Goal: Task Accomplishment & Management: Complete application form

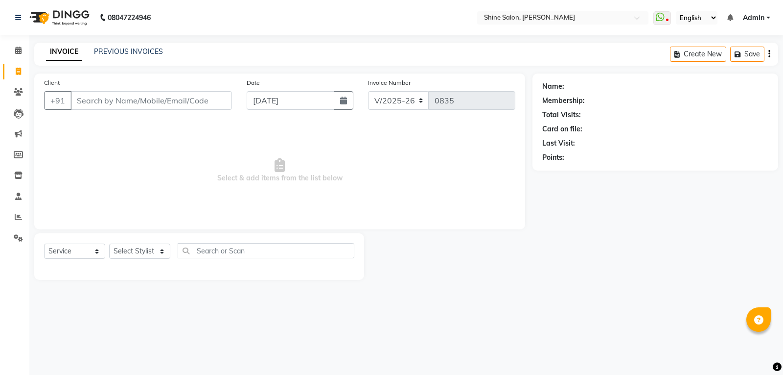
select select "5324"
select select "service"
click at [153, 47] on link "PREVIOUS INVOICES" at bounding box center [128, 51] width 69 height 9
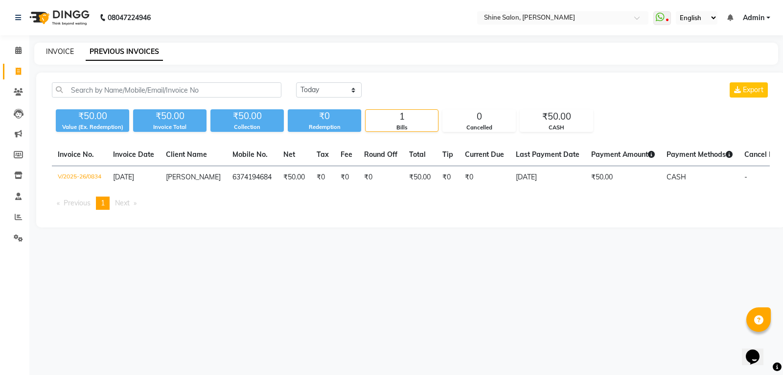
click at [59, 49] on link "INVOICE" at bounding box center [60, 51] width 28 height 9
select select "service"
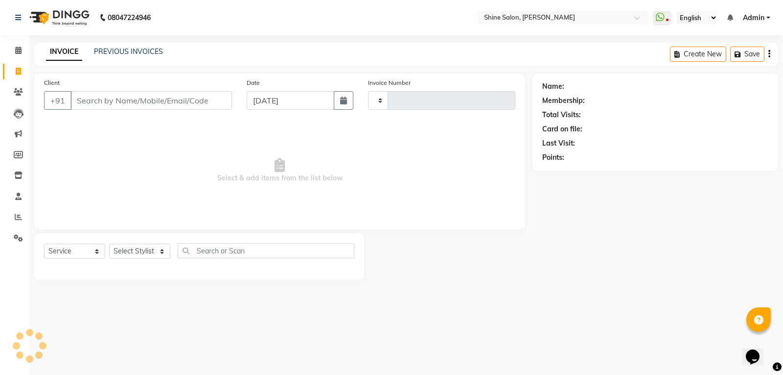
type input "0835"
select select "5324"
click at [130, 49] on link "PREVIOUS INVOICES" at bounding box center [128, 51] width 69 height 9
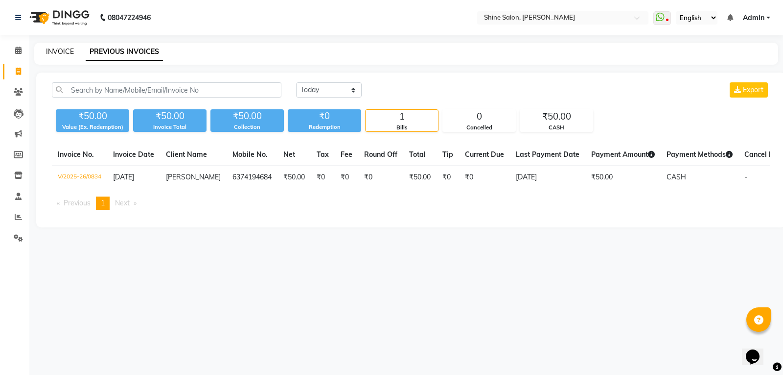
click at [57, 51] on link "INVOICE" at bounding box center [60, 51] width 28 height 9
select select "service"
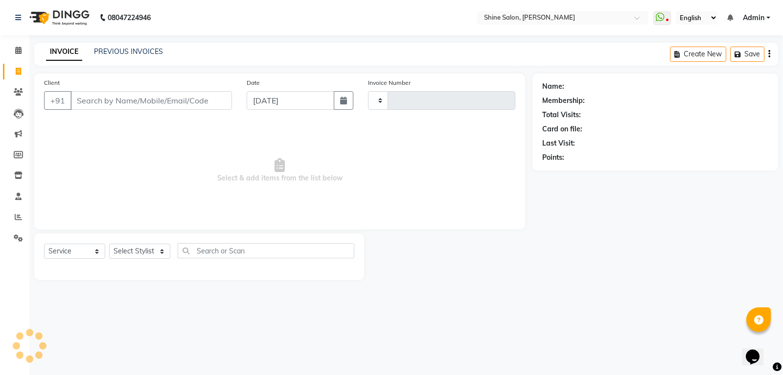
type input "0835"
select select "5324"
click at [152, 100] on input "Client" at bounding box center [151, 100] width 162 height 19
type input "="
type input "+12034153896"
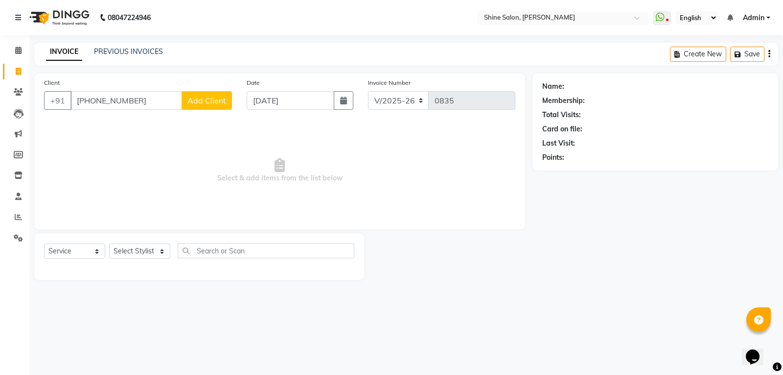
click at [195, 102] on span "Add Client" at bounding box center [206, 100] width 39 height 10
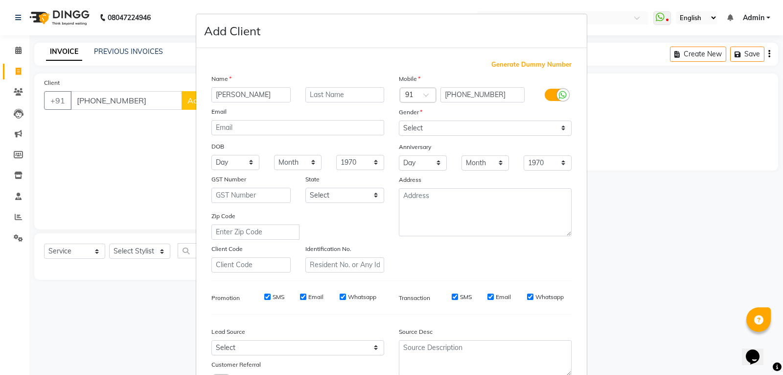
type input "[PERSON_NAME]"
click at [446, 124] on select "Select Male Female Other Prefer Not To Say" at bounding box center [485, 127] width 173 height 15
select select "female"
click at [399, 120] on select "Select Male Female Other Prefer Not To Say" at bounding box center [485, 127] width 173 height 15
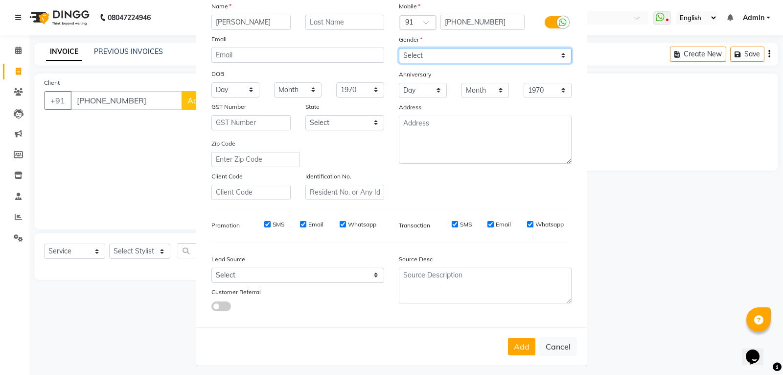
scroll to position [77, 0]
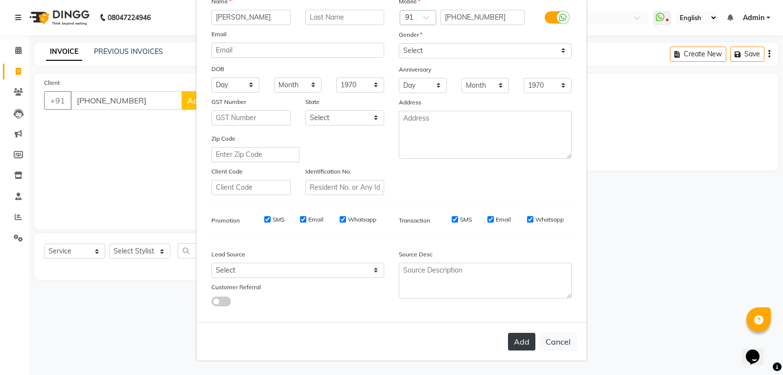
click at [512, 338] on button "Add" at bounding box center [521, 341] width 27 height 18
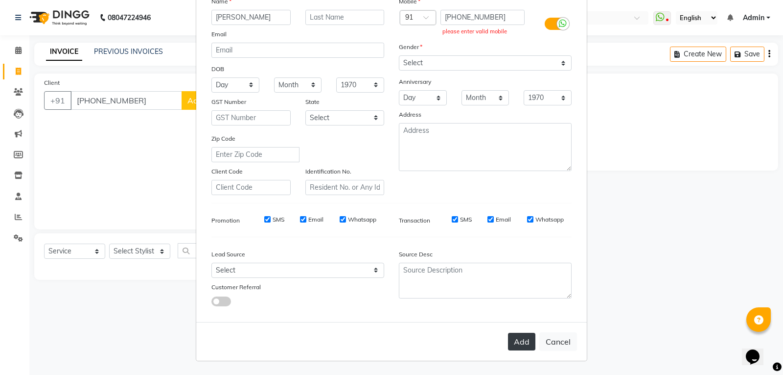
click at [527, 344] on button "Add" at bounding box center [521, 341] width 27 height 18
click at [112, 294] on ngb-modal-window "Add Client Generate Dummy Number Name Lekha Email DOB Day 01 02 03 04 05 06 07 …" at bounding box center [391, 187] width 783 height 375
click at [457, 15] on input "+12034153896" at bounding box center [483, 17] width 85 height 15
click at [473, 17] on input "+120_34153896" at bounding box center [483, 17] width 85 height 15
click at [524, 341] on button "Add" at bounding box center [521, 341] width 27 height 18
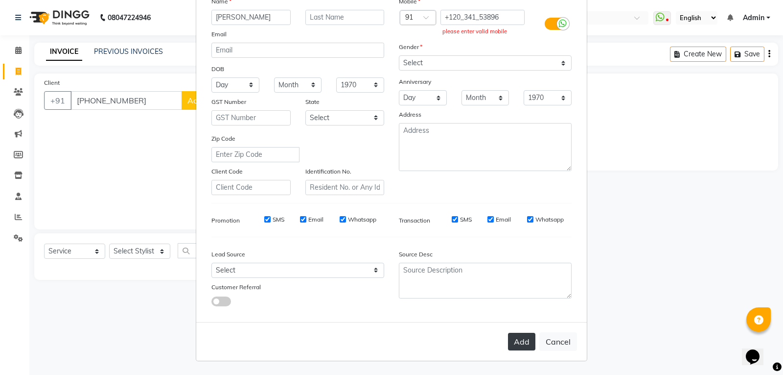
click at [524, 341] on button "Add" at bounding box center [521, 341] width 27 height 18
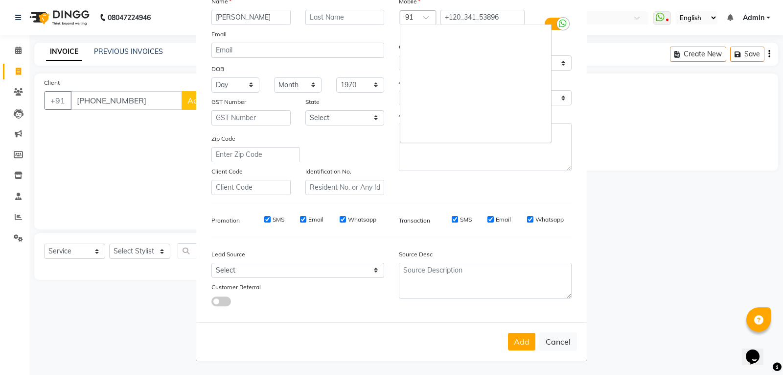
click at [424, 15] on div at bounding box center [417, 18] width 35 height 10
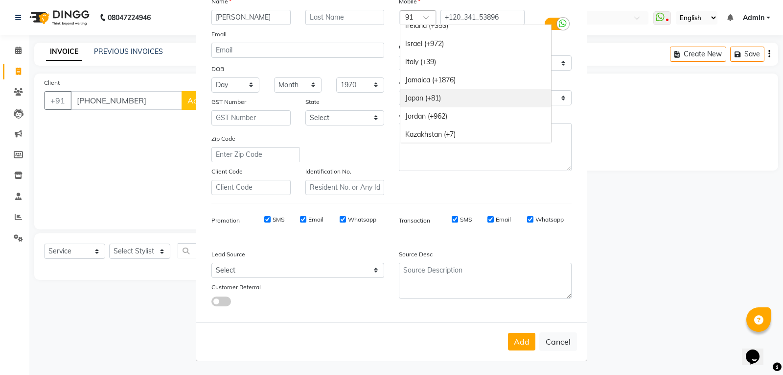
scroll to position [1873, 0]
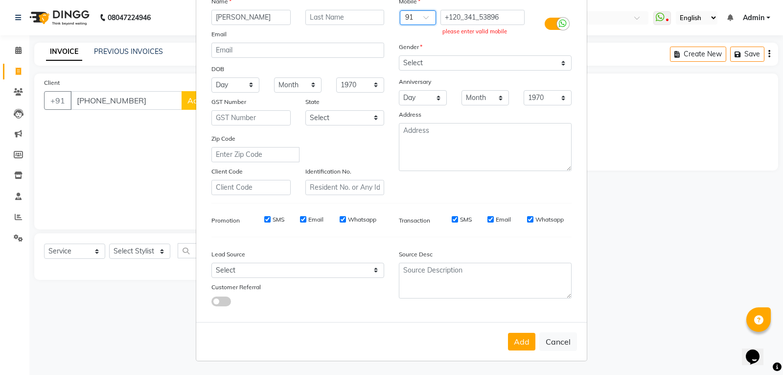
click at [424, 18] on span at bounding box center [429, 20] width 12 height 10
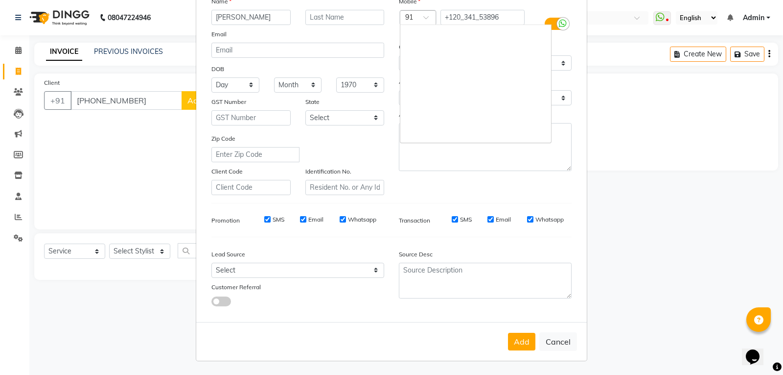
click at [424, 18] on span at bounding box center [429, 20] width 12 height 10
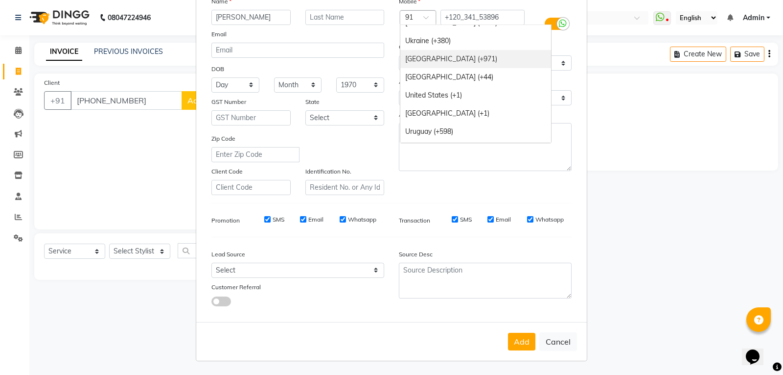
scroll to position [4063, 0]
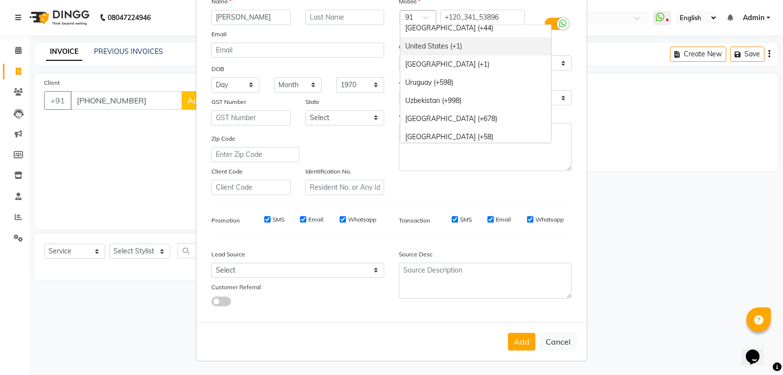
click at [439, 44] on div "United States (+1)" at bounding box center [475, 46] width 151 height 18
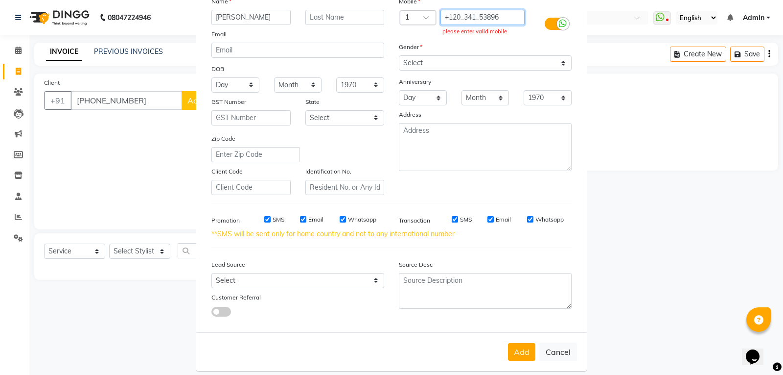
click at [449, 16] on input "+120_341_53896" at bounding box center [483, 17] width 85 height 15
click at [467, 55] on div "Gender" at bounding box center [485, 49] width 187 height 14
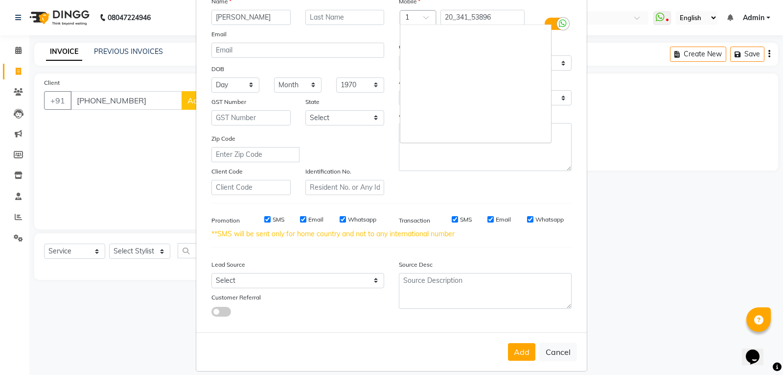
click at [424, 16] on span at bounding box center [429, 20] width 12 height 10
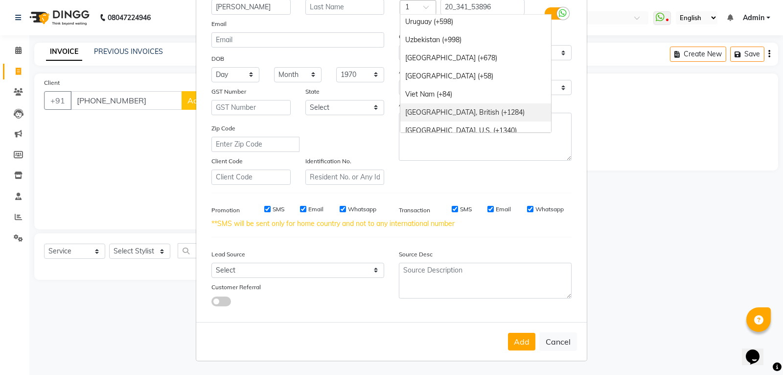
scroll to position [4163, 0]
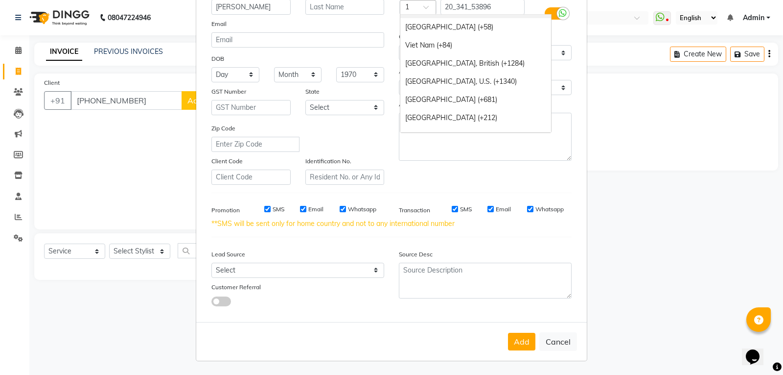
click at [410, 3] on div at bounding box center [417, 8] width 35 height 10
click at [410, 5] on div at bounding box center [417, 8] width 35 height 10
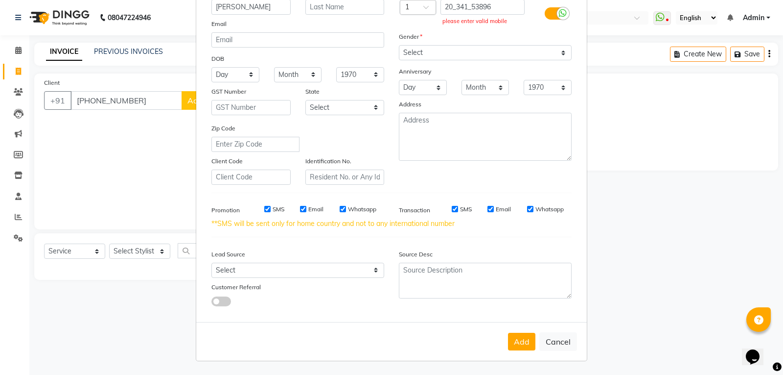
click at [560, 30] on div "Mobile Country Code × 1 20_341_53896 please enter valid mobile Gender Select Ma…" at bounding box center [485, 85] width 187 height 199
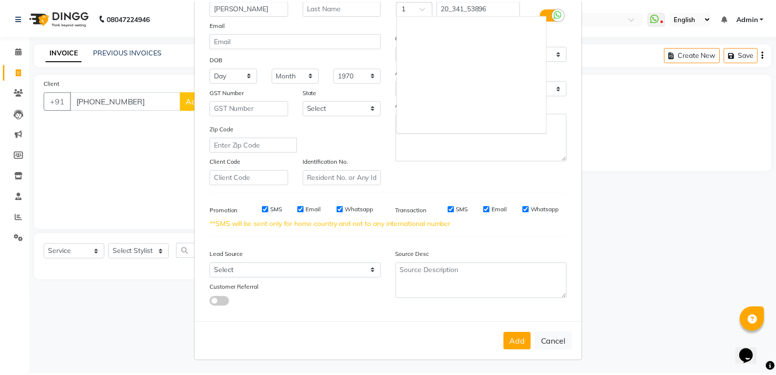
scroll to position [4075, 0]
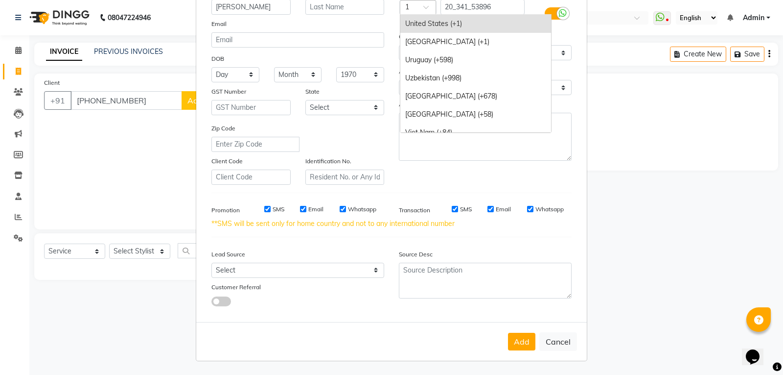
click at [413, 6] on div at bounding box center [417, 8] width 35 height 10
click at [418, 41] on div "United States Minor Outlying Islands (+1)" at bounding box center [475, 42] width 151 height 18
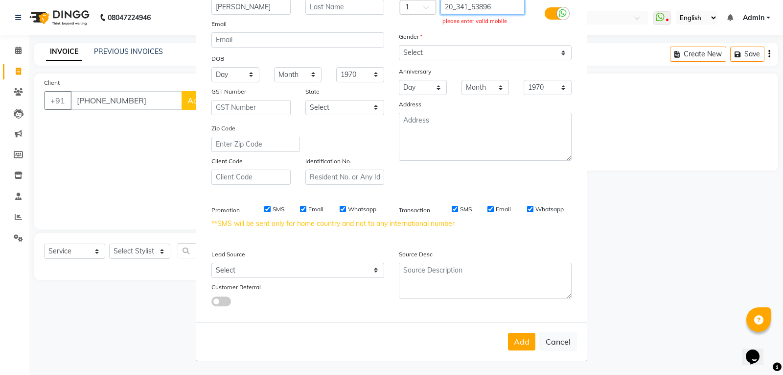
click at [470, 7] on input "20_341_53896" at bounding box center [483, 7] width 85 height 15
click at [451, 7] on input "20_34153896" at bounding box center [483, 7] width 85 height 15
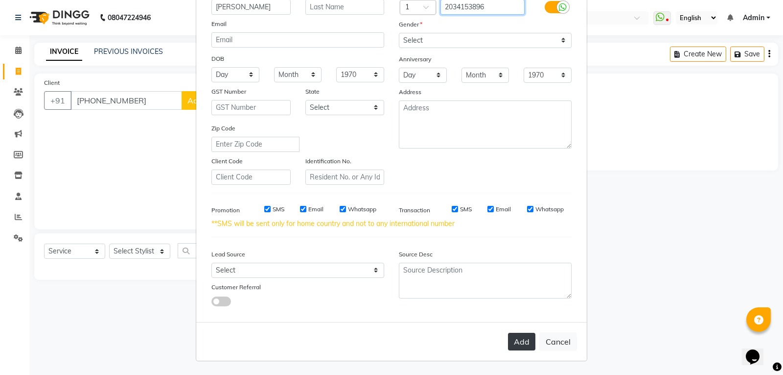
type input "2034153896"
click at [527, 342] on button "Add" at bounding box center [521, 341] width 27 height 18
type input "2034153896"
select select
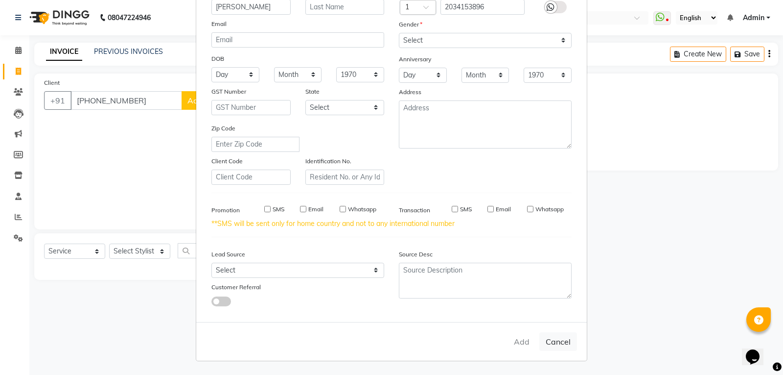
select select
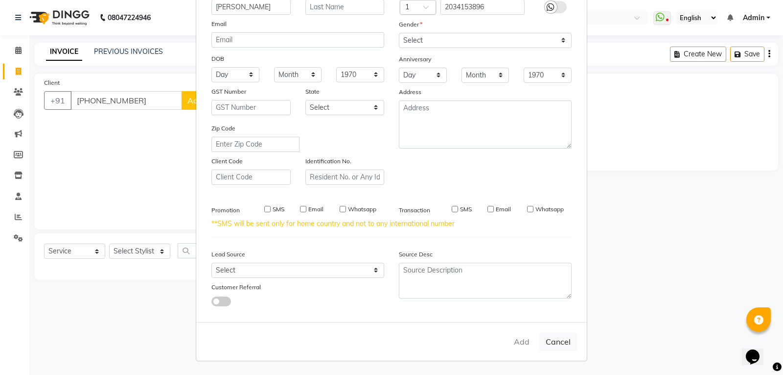
checkbox input "false"
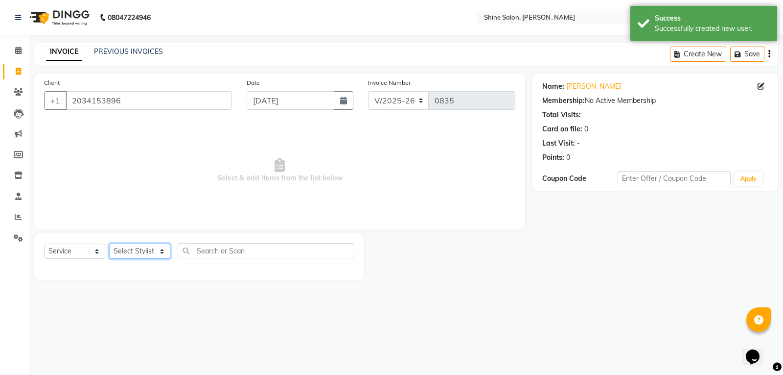
click at [132, 247] on select "Select Stylist Priyanaka USHA[HAIR AND BEAUTY]" at bounding box center [139, 250] width 61 height 15
select select "35837"
click at [109, 243] on select "Select Stylist Priyanaka USHA[HAIR AND BEAUTY]" at bounding box center [139, 250] width 61 height 15
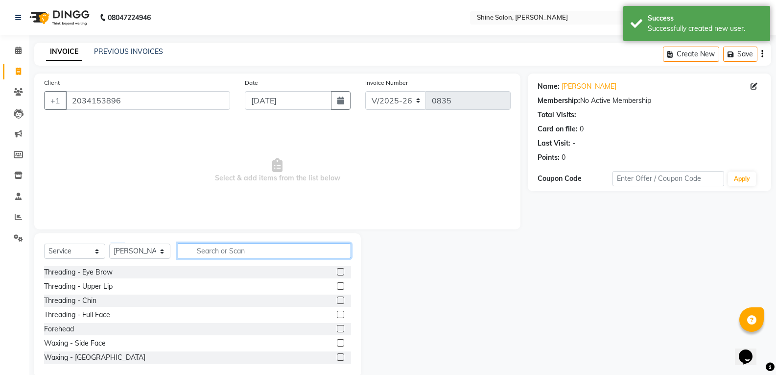
click at [213, 251] on input "text" at bounding box center [264, 250] width 173 height 15
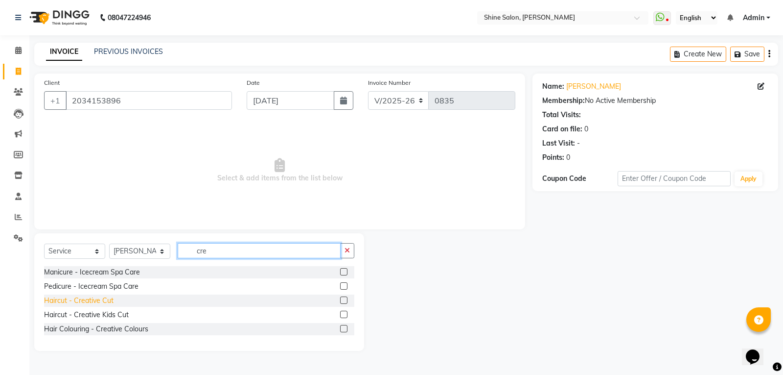
type input "cre"
click at [93, 300] on div "Haircut - Creative Cut" at bounding box center [79, 300] width 70 height 10
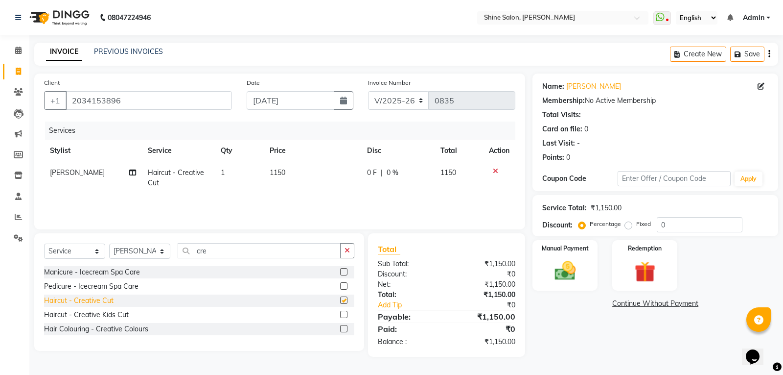
checkbox input "false"
click at [220, 253] on input "cre" at bounding box center [259, 250] width 163 height 15
type input "c"
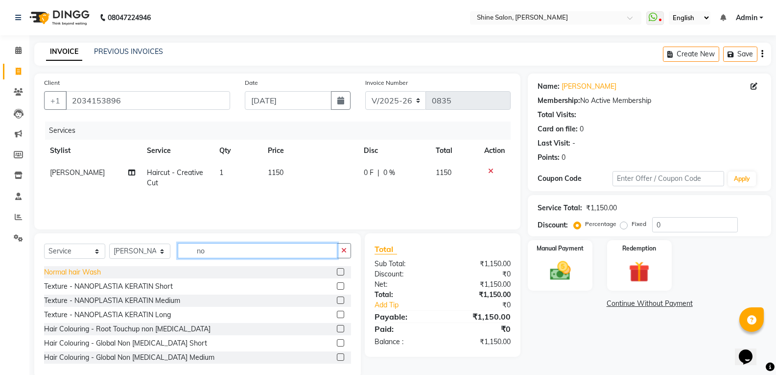
type input "no"
click at [57, 270] on div "Normal hair Wash" at bounding box center [72, 272] width 57 height 10
checkbox input "false"
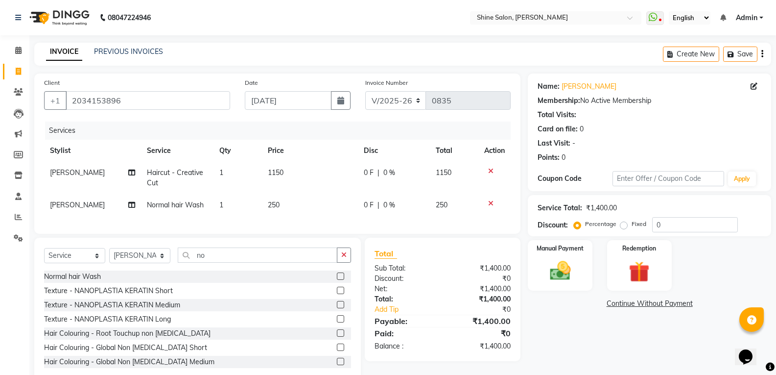
click at [272, 205] on span "250" at bounding box center [274, 204] width 12 height 9
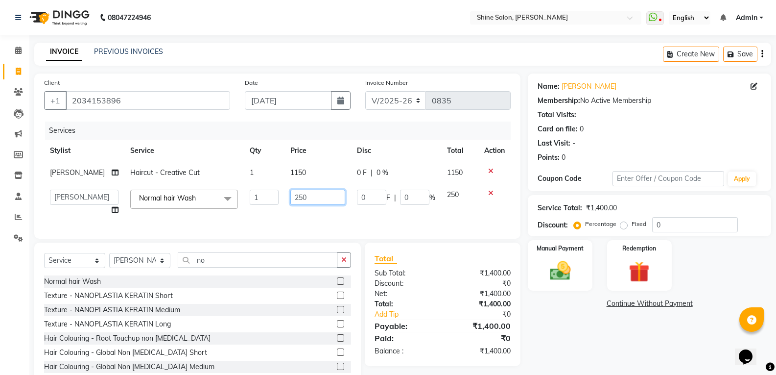
click at [291, 197] on input "250" at bounding box center [317, 196] width 55 height 15
type input "150"
click at [313, 194] on input "150" at bounding box center [317, 196] width 55 height 15
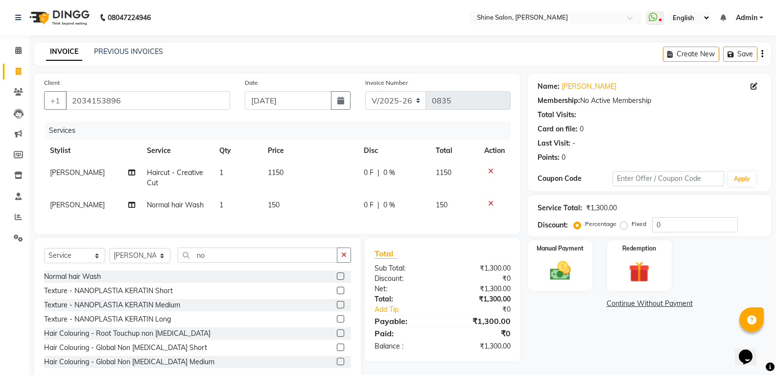
click at [327, 222] on div "Services Stylist Service Qty Price Disc Total Action Priyanaka Haircut - Creati…" at bounding box center [277, 172] width 467 height 102
click at [302, 205] on td "150" at bounding box center [310, 205] width 96 height 22
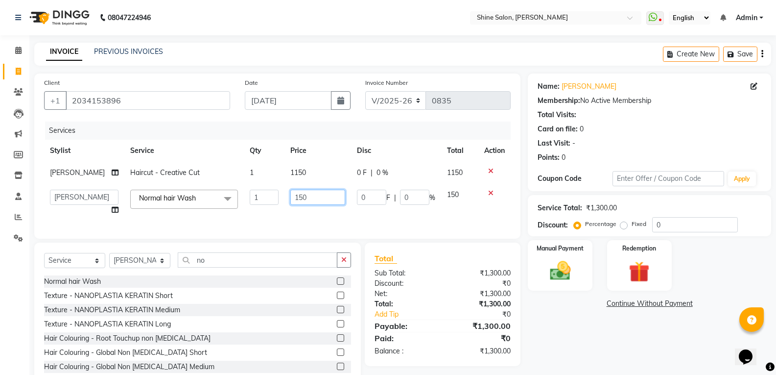
click at [306, 198] on input "150" at bounding box center [317, 196] width 55 height 15
type input "1"
type input "200"
click at [304, 214] on td "200" at bounding box center [317, 202] width 67 height 37
click at [559, 270] on img at bounding box center [559, 270] width 35 height 25
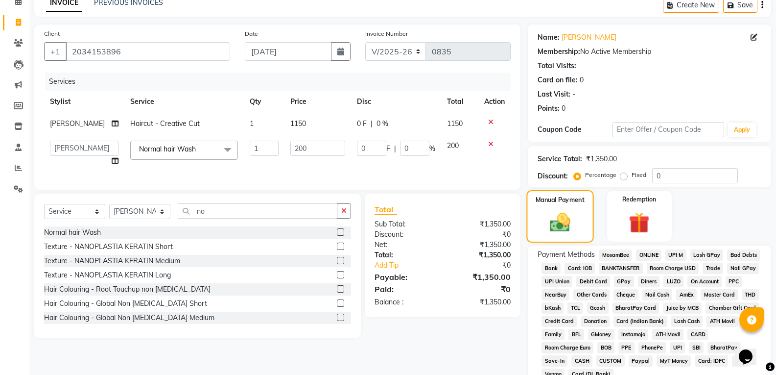
scroll to position [94, 0]
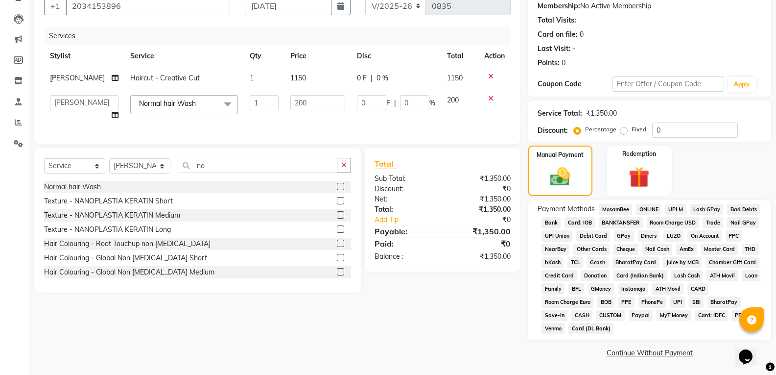
click at [490, 98] on icon at bounding box center [490, 98] width 5 height 7
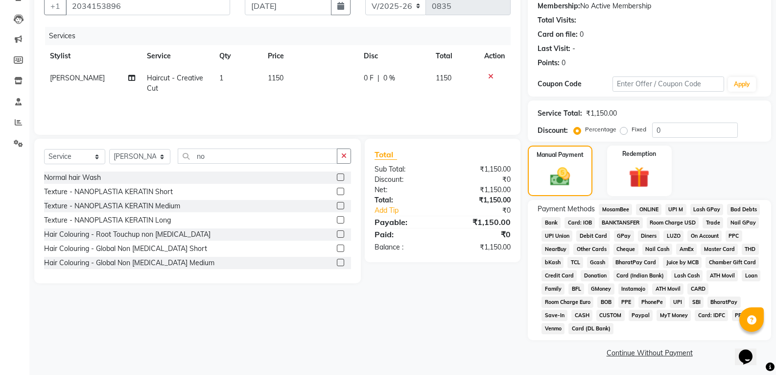
click at [580, 315] on span "CASH" at bounding box center [581, 314] width 21 height 11
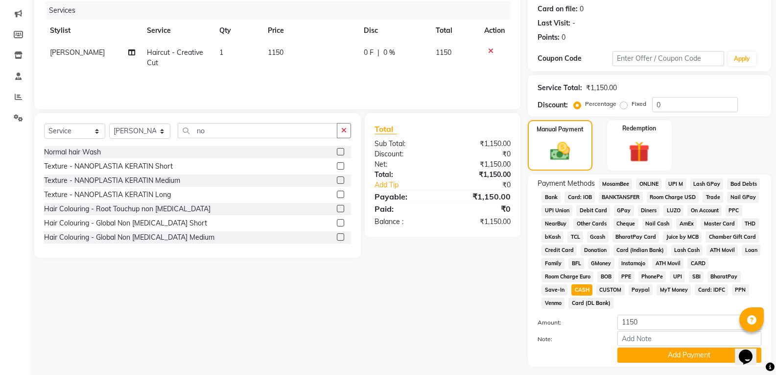
scroll to position [146, 0]
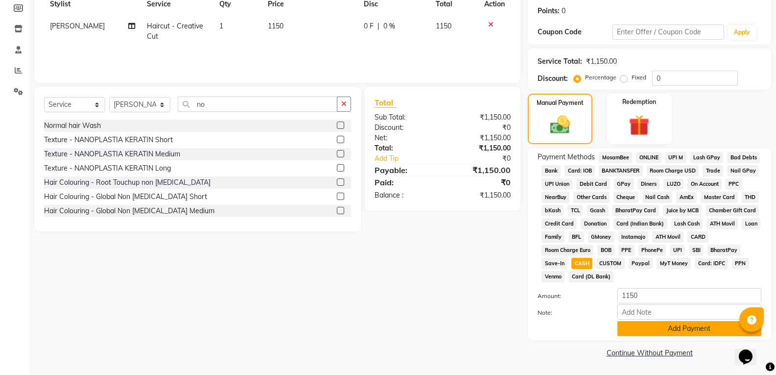
click at [684, 324] on button "Add Payment" at bounding box center [689, 328] width 144 height 15
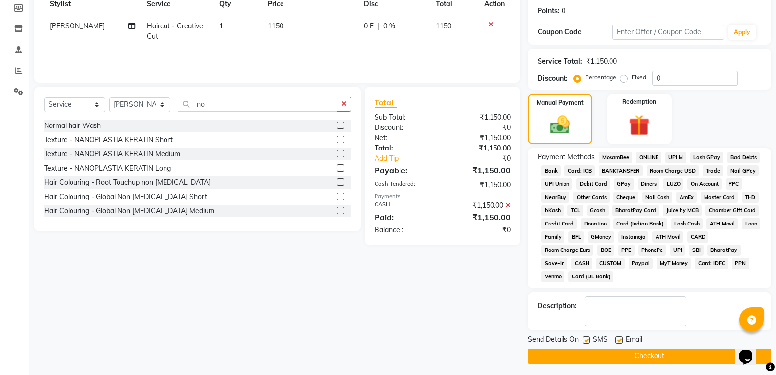
click at [664, 356] on button "Checkout" at bounding box center [649, 355] width 243 height 15
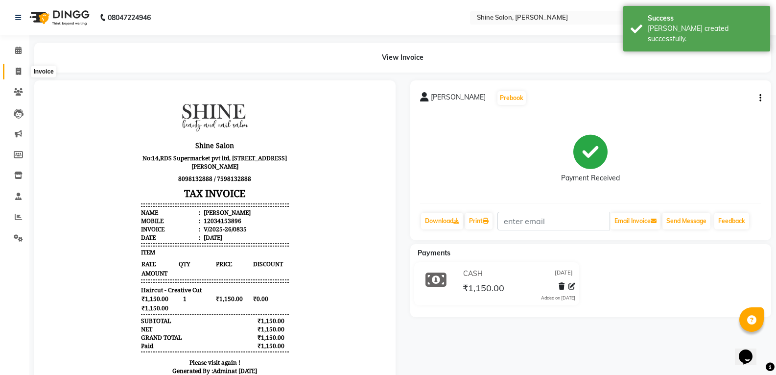
click at [20, 72] on icon at bounding box center [18, 71] width 5 height 7
select select "5324"
select select "service"
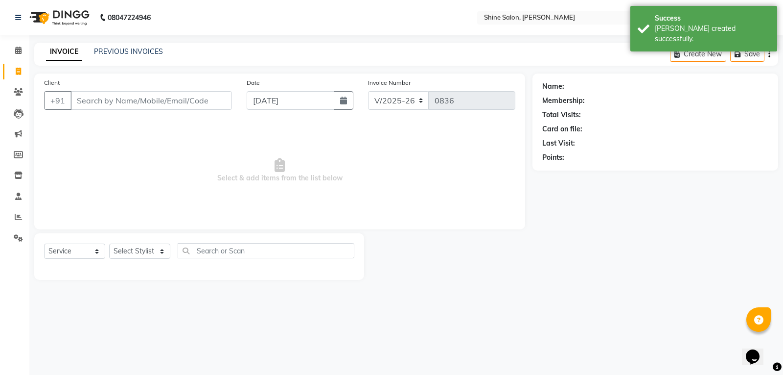
click at [131, 102] on input "Client" at bounding box center [151, 100] width 162 height 19
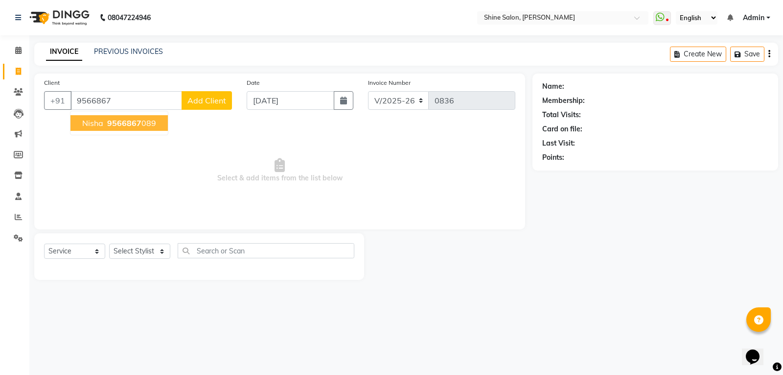
click at [102, 122] on span "Nisha" at bounding box center [92, 123] width 21 height 10
type input "9566867089"
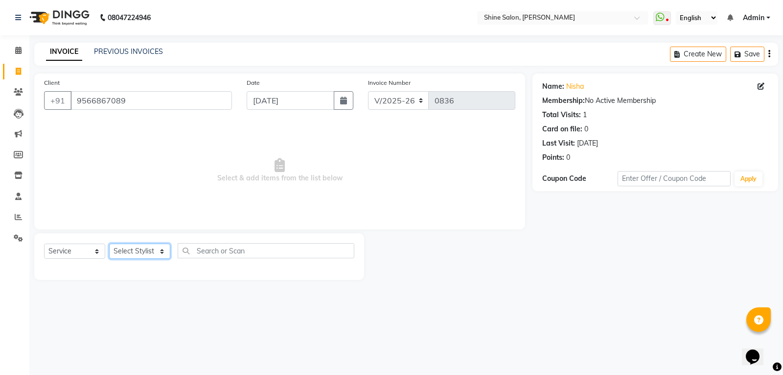
click at [116, 257] on select "Select Stylist Priyanaka USHA[HAIR AND BEAUTY]" at bounding box center [139, 250] width 61 height 15
select select "40610"
click at [109, 243] on select "Select Stylist Priyanaka USHA[HAIR AND BEAUTY]" at bounding box center [139, 250] width 61 height 15
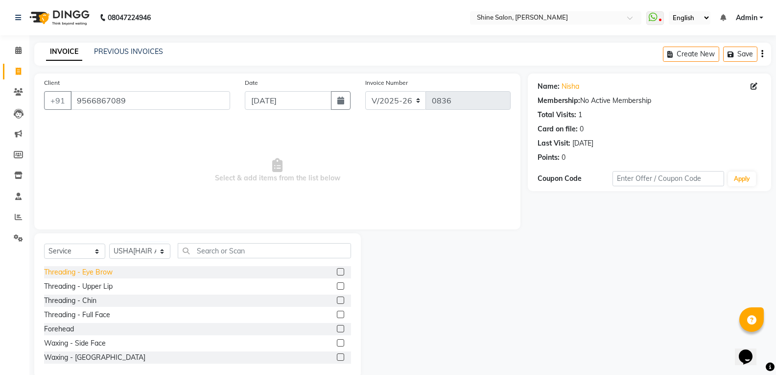
click at [107, 272] on div "Threading - Eye Brow" at bounding box center [78, 272] width 69 height 10
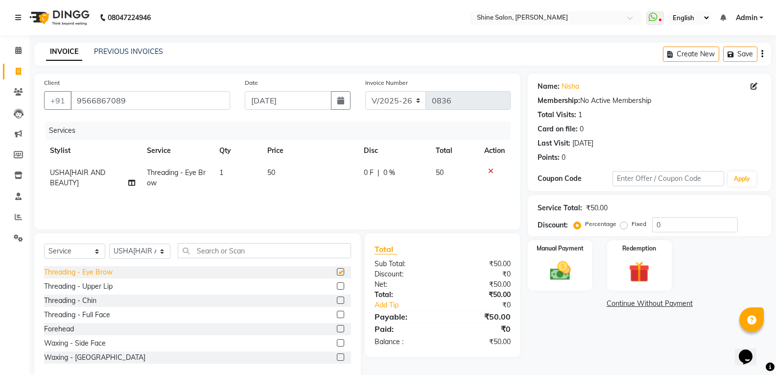
checkbox input "false"
click at [565, 278] on img at bounding box center [559, 270] width 35 height 25
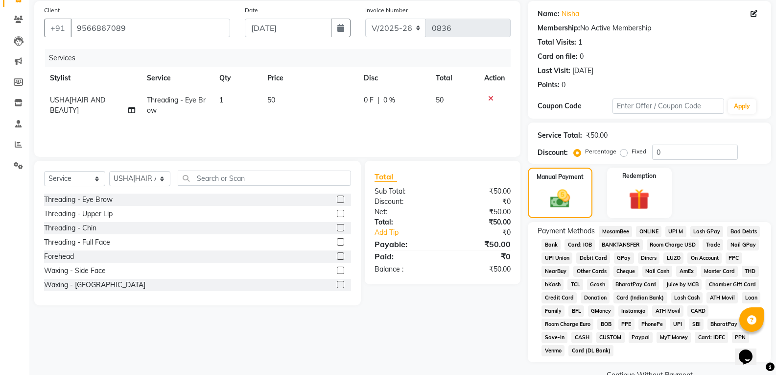
scroll to position [94, 0]
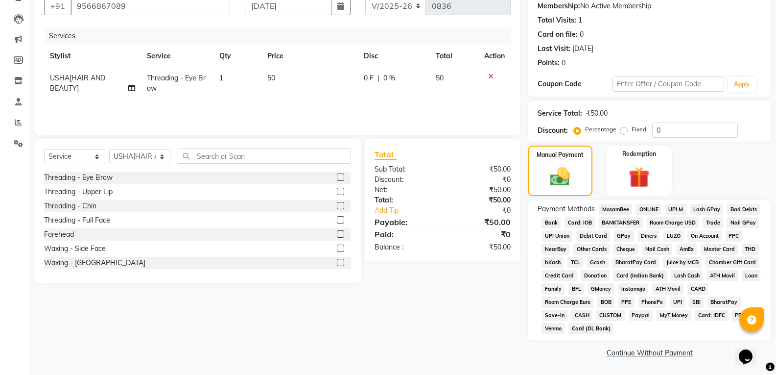
click at [623, 236] on span "GPay" at bounding box center [624, 235] width 20 height 11
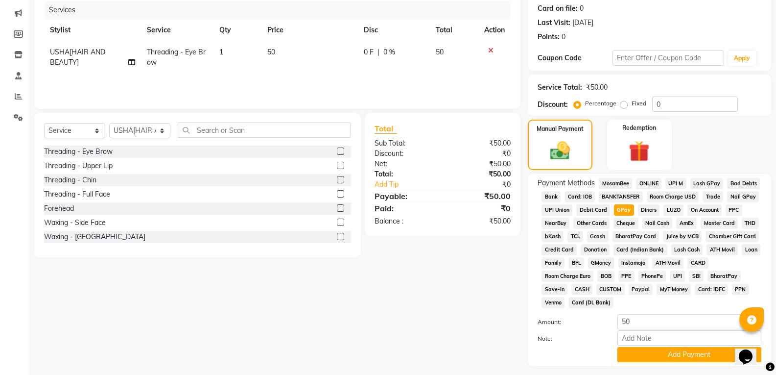
scroll to position [146, 0]
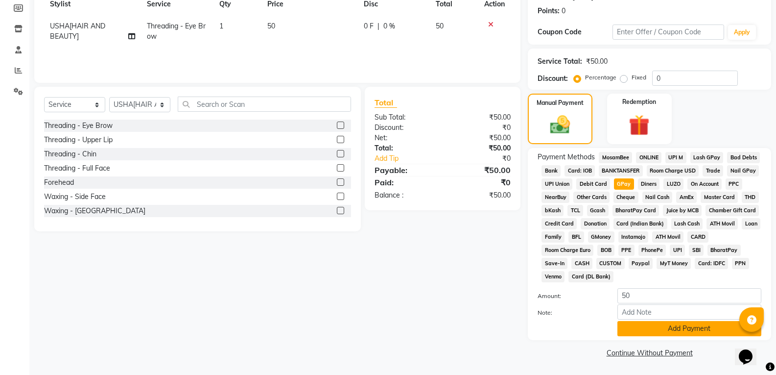
click at [717, 328] on button "Add Payment" at bounding box center [689, 328] width 144 height 15
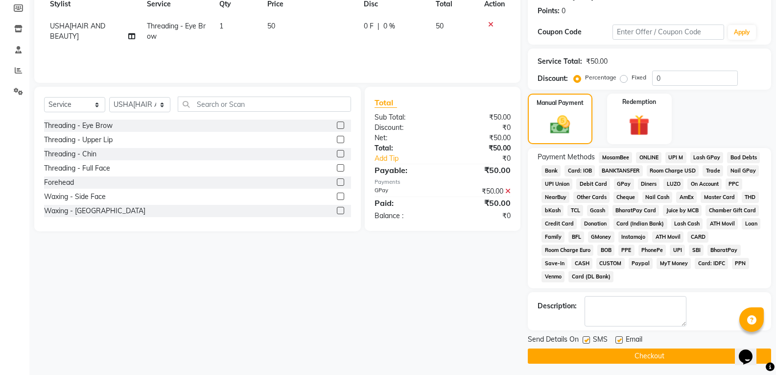
click at [654, 355] on button "Checkout" at bounding box center [649, 355] width 243 height 15
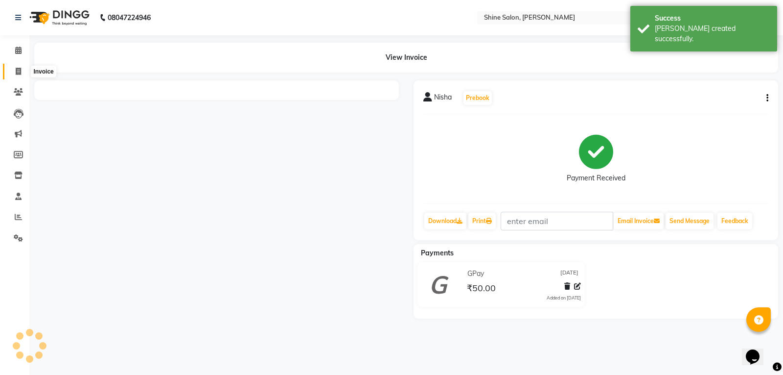
click at [16, 68] on icon at bounding box center [18, 71] width 5 height 7
select select "service"
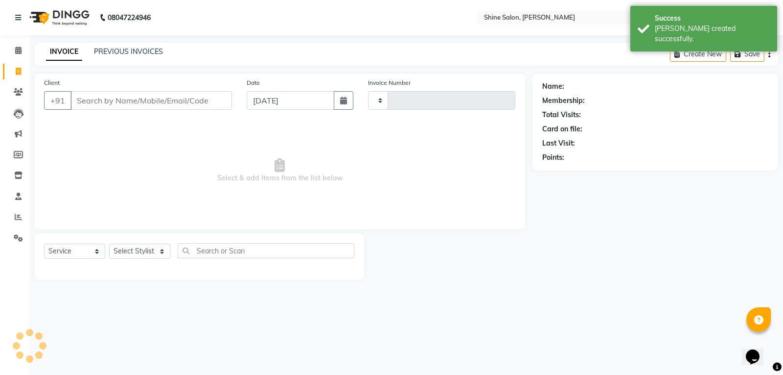
type input "0837"
select select "5324"
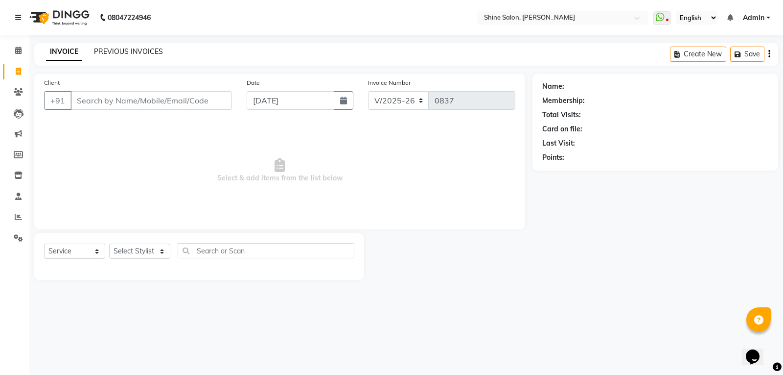
click at [156, 51] on link "PREVIOUS INVOICES" at bounding box center [128, 51] width 69 height 9
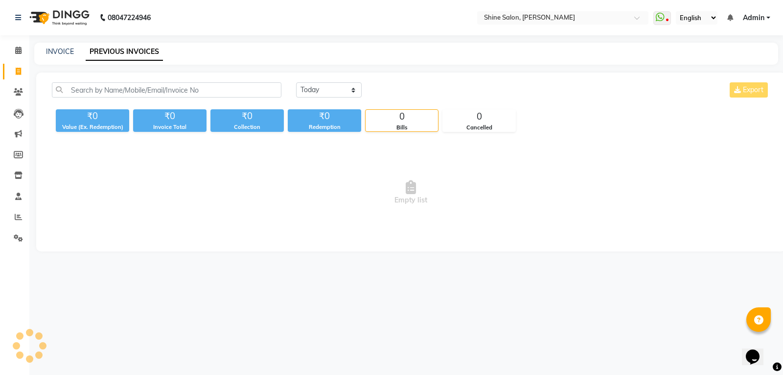
click at [156, 51] on link "PREVIOUS INVOICES" at bounding box center [124, 52] width 77 height 18
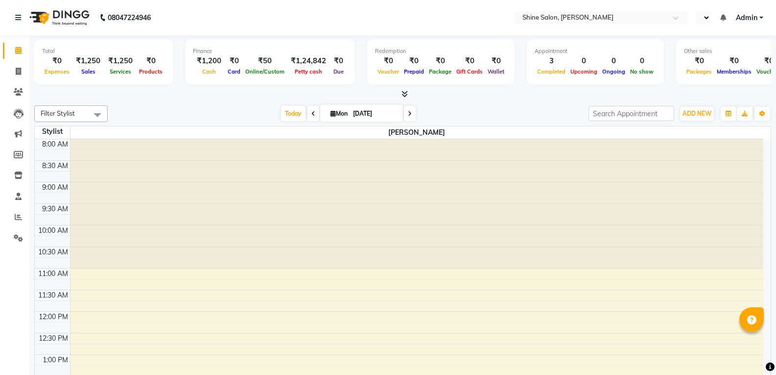
select select "en"
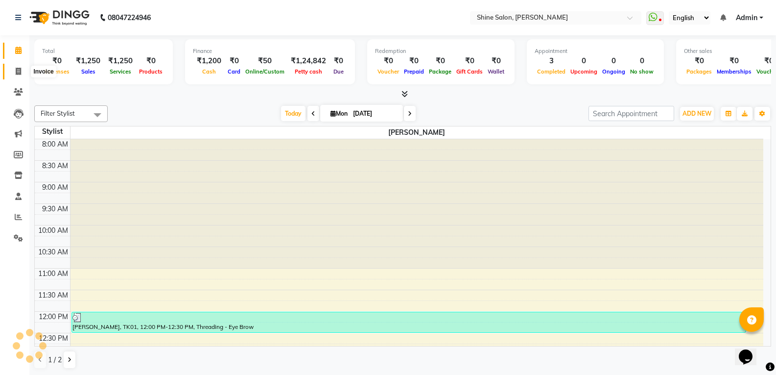
click at [20, 71] on icon at bounding box center [18, 71] width 5 height 7
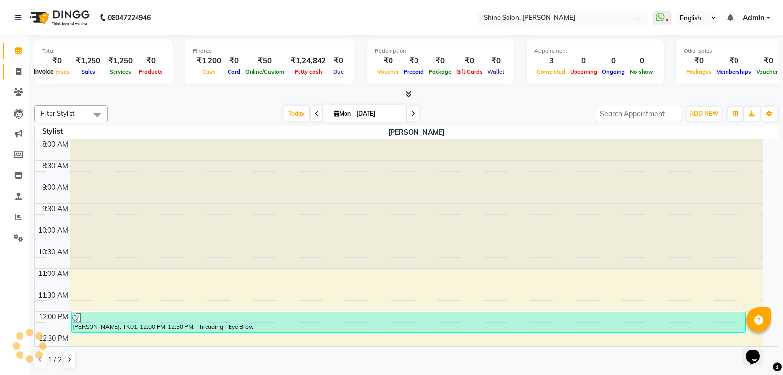
select select "service"
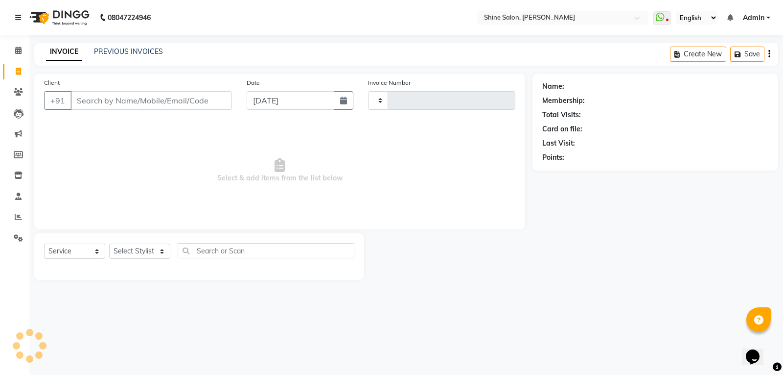
type input "0837"
select select "5324"
click at [140, 48] on link "PREVIOUS INVOICES" at bounding box center [128, 51] width 69 height 9
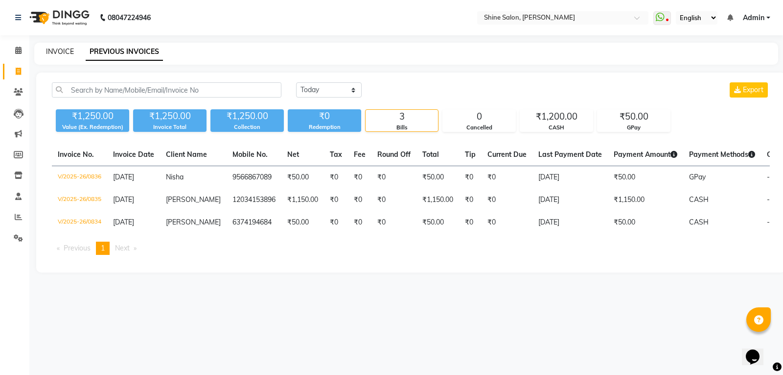
click at [63, 51] on link "INVOICE" at bounding box center [60, 51] width 28 height 9
select select "service"
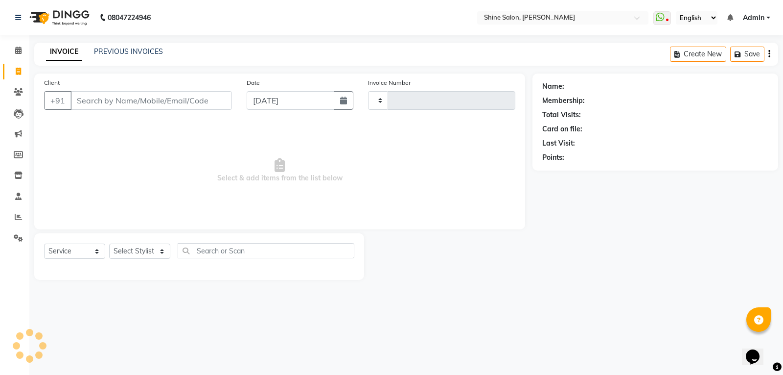
type input "0837"
select select "5324"
